Goal: Find contact information: Find contact information

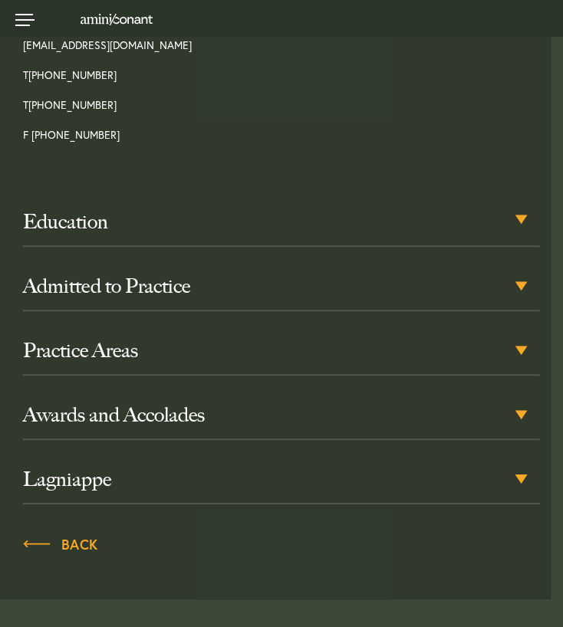
scroll to position [770, 0]
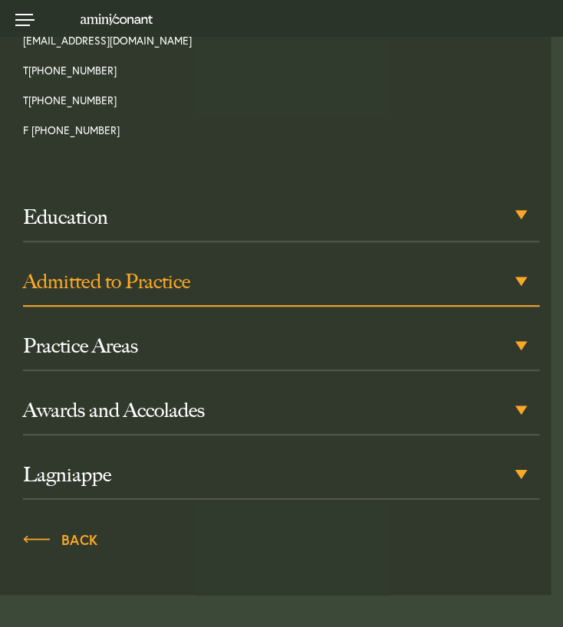
click at [337, 269] on h3 "Admitted to Practice" at bounding box center [281, 281] width 517 height 25
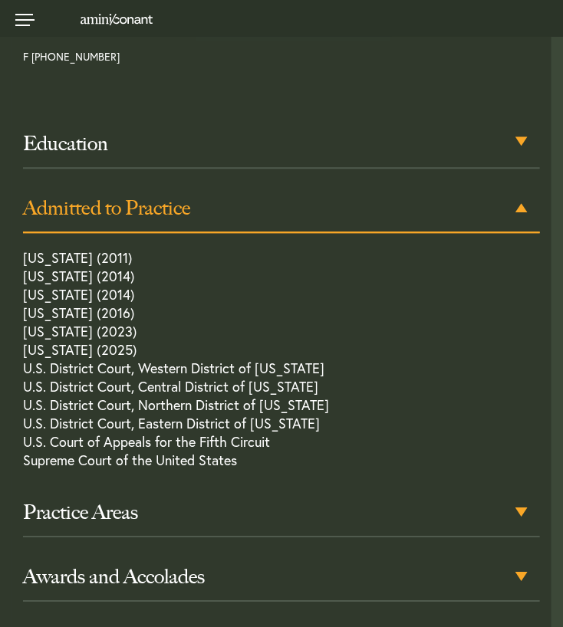
scroll to position [849, 0]
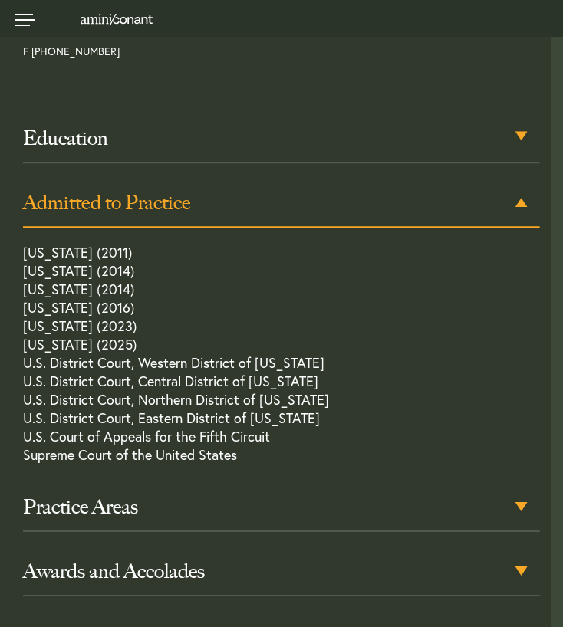
drag, startPoint x: 337, startPoint y: 251, endPoint x: 415, endPoint y: 268, distance: 79.3
click at [415, 268] on p "[US_STATE] (2011) [US_STATE] (2014) [US_STATE] (2014) [US_STATE] (2016) [US_STA…" at bounding box center [281, 357] width 517 height 229
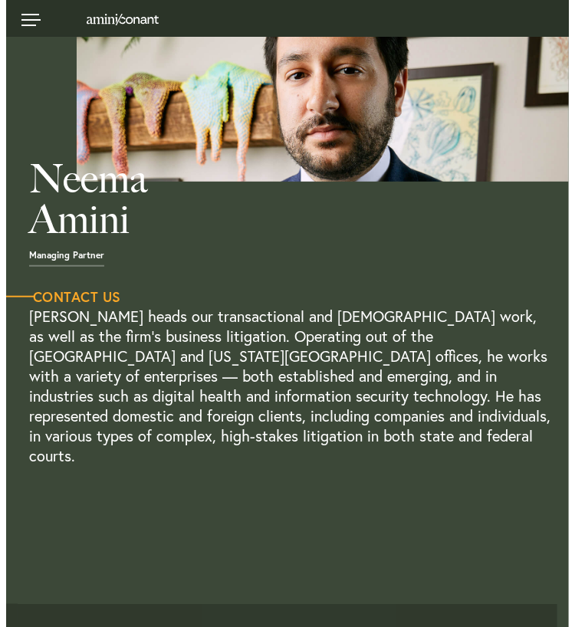
scroll to position [0, 0]
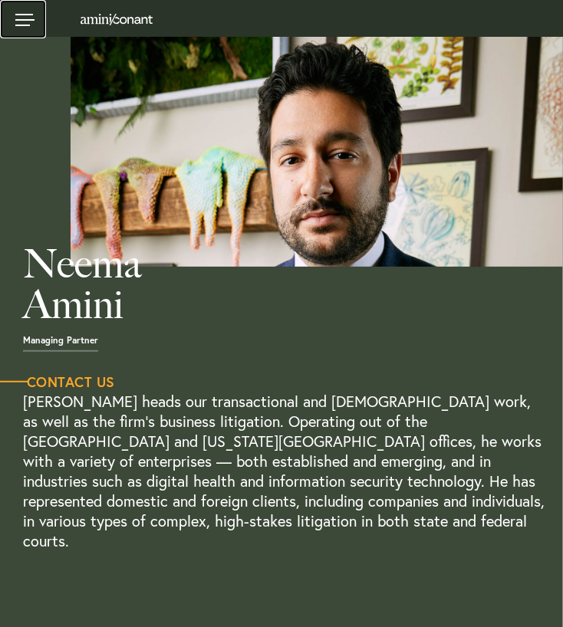
click at [33, 18] on link at bounding box center [23, 19] width 46 height 38
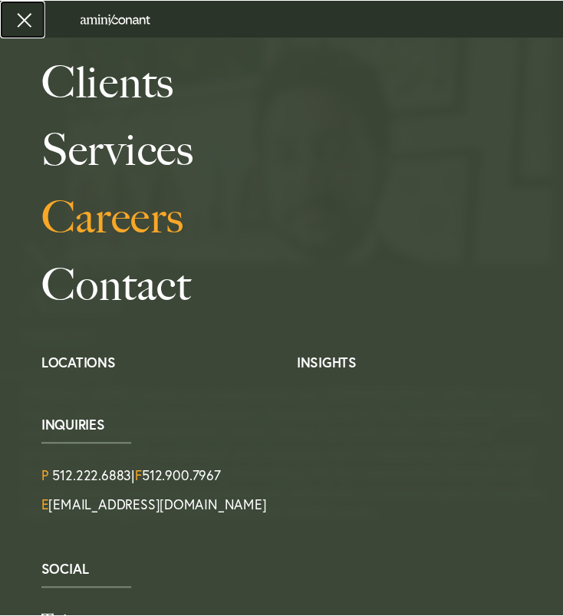
scroll to position [126, 0]
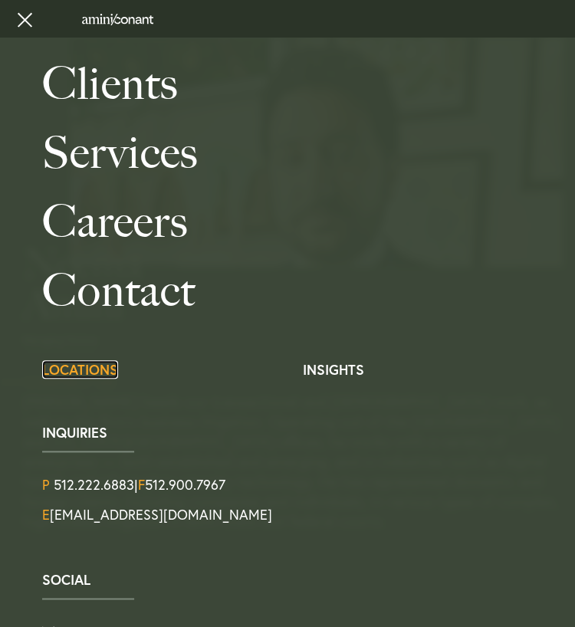
click at [83, 368] on link "Locations" at bounding box center [80, 369] width 76 height 18
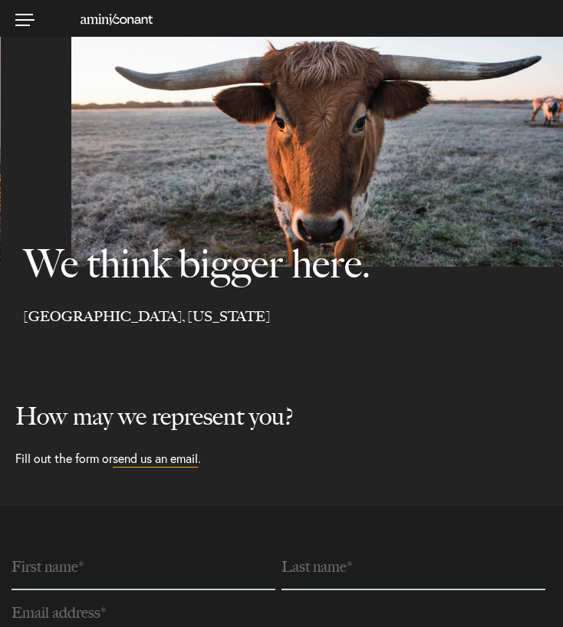
select select "Austin"
select select "Business and Civil Litigation"
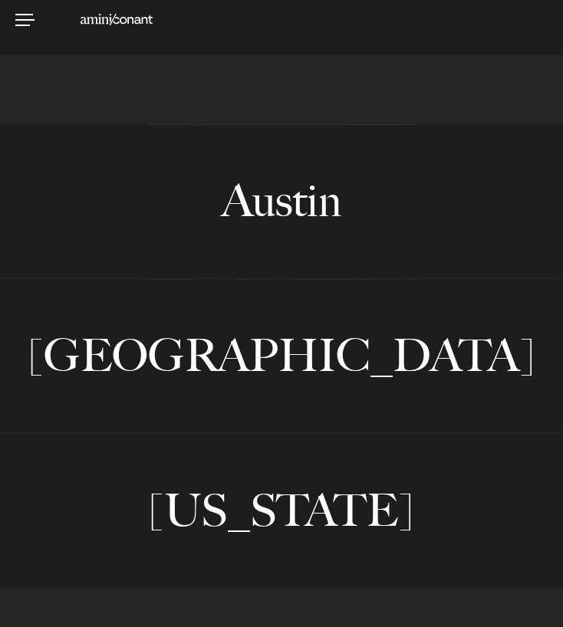
scroll to position [752, 0]
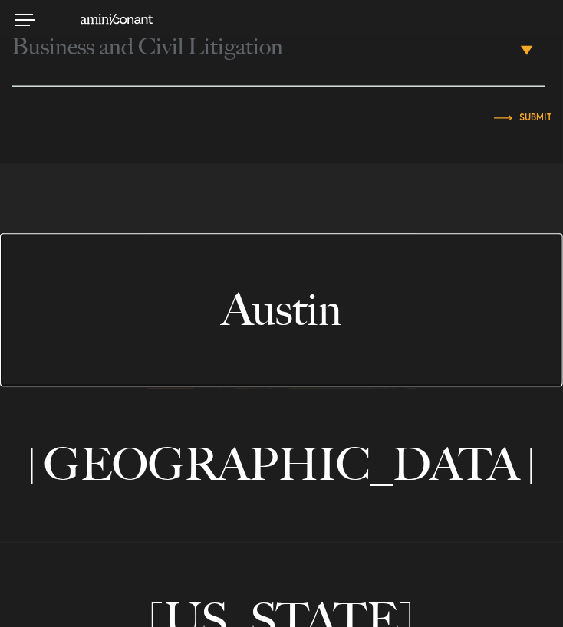
click at [268, 301] on link "Austin" at bounding box center [281, 309] width 563 height 153
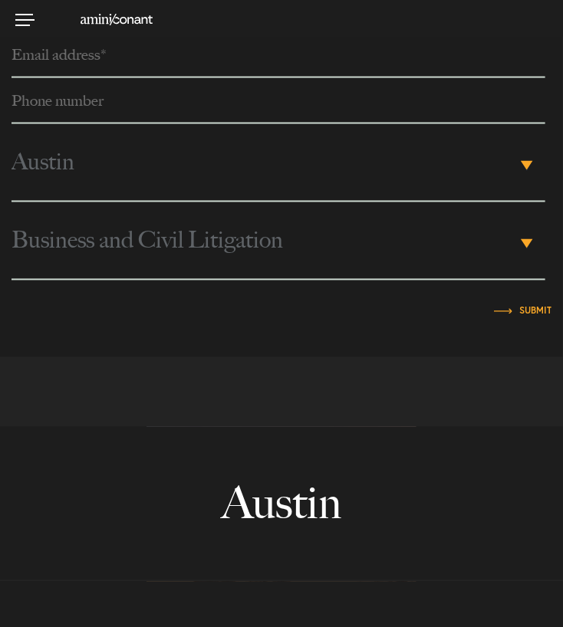
scroll to position [564, 0]
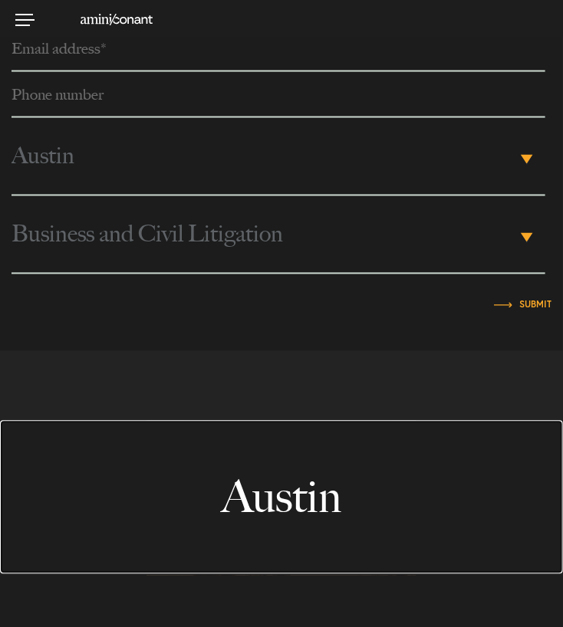
click at [298, 492] on link "Austin" at bounding box center [281, 497] width 563 height 153
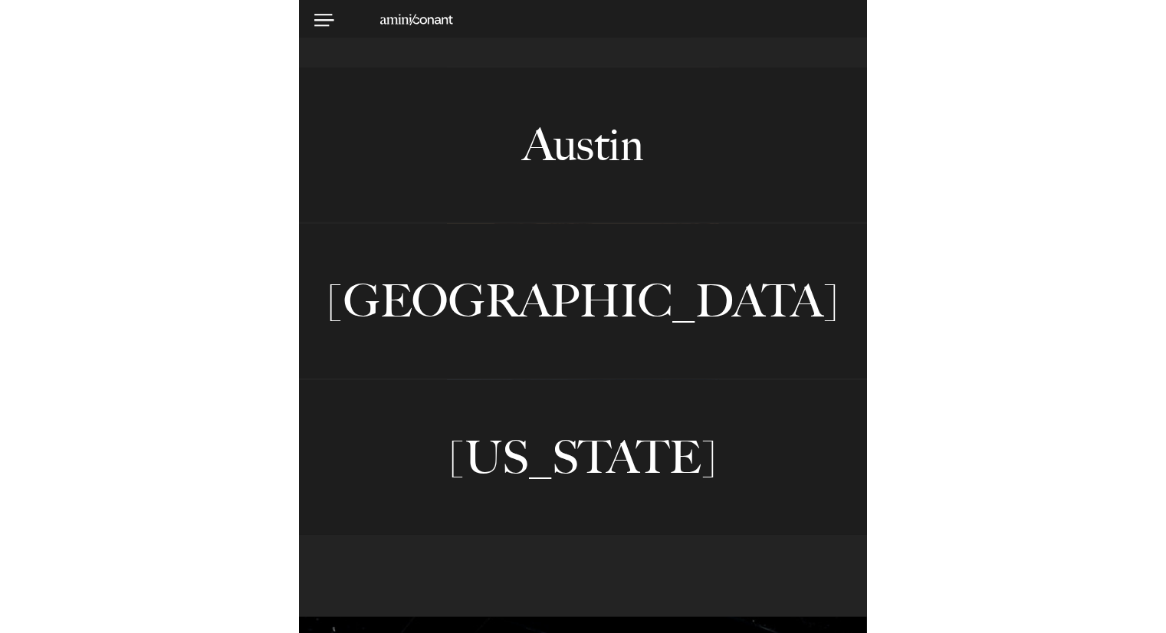
scroll to position [1204, 0]
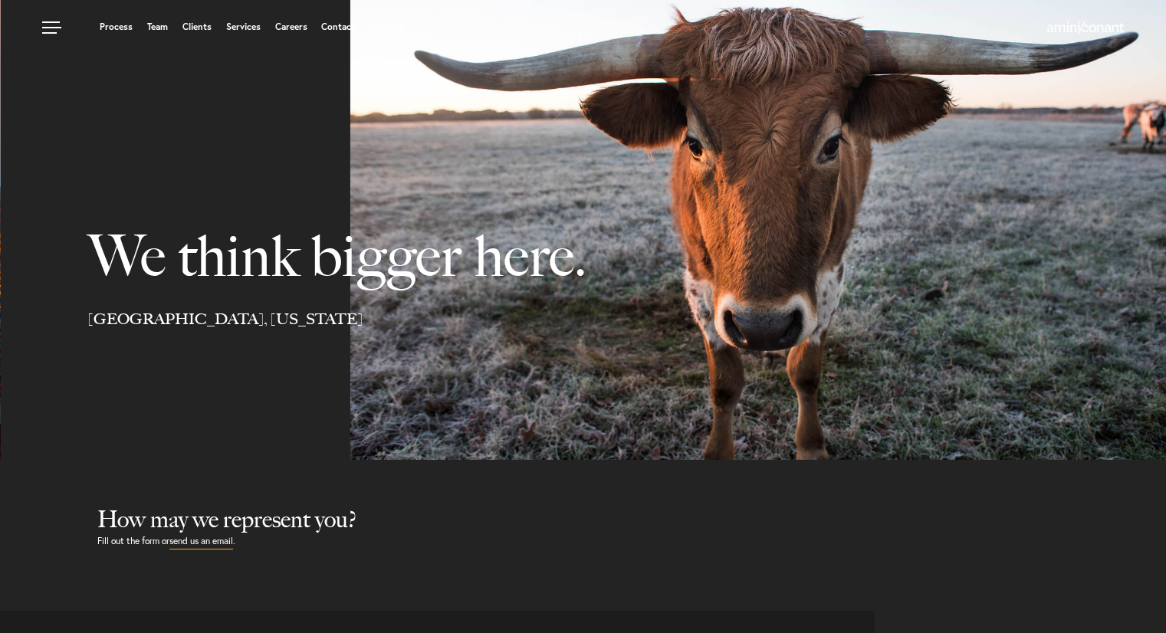
select select "Austin"
select select "Business and Civil Litigation"
